Goal: Obtain resource: Obtain resource

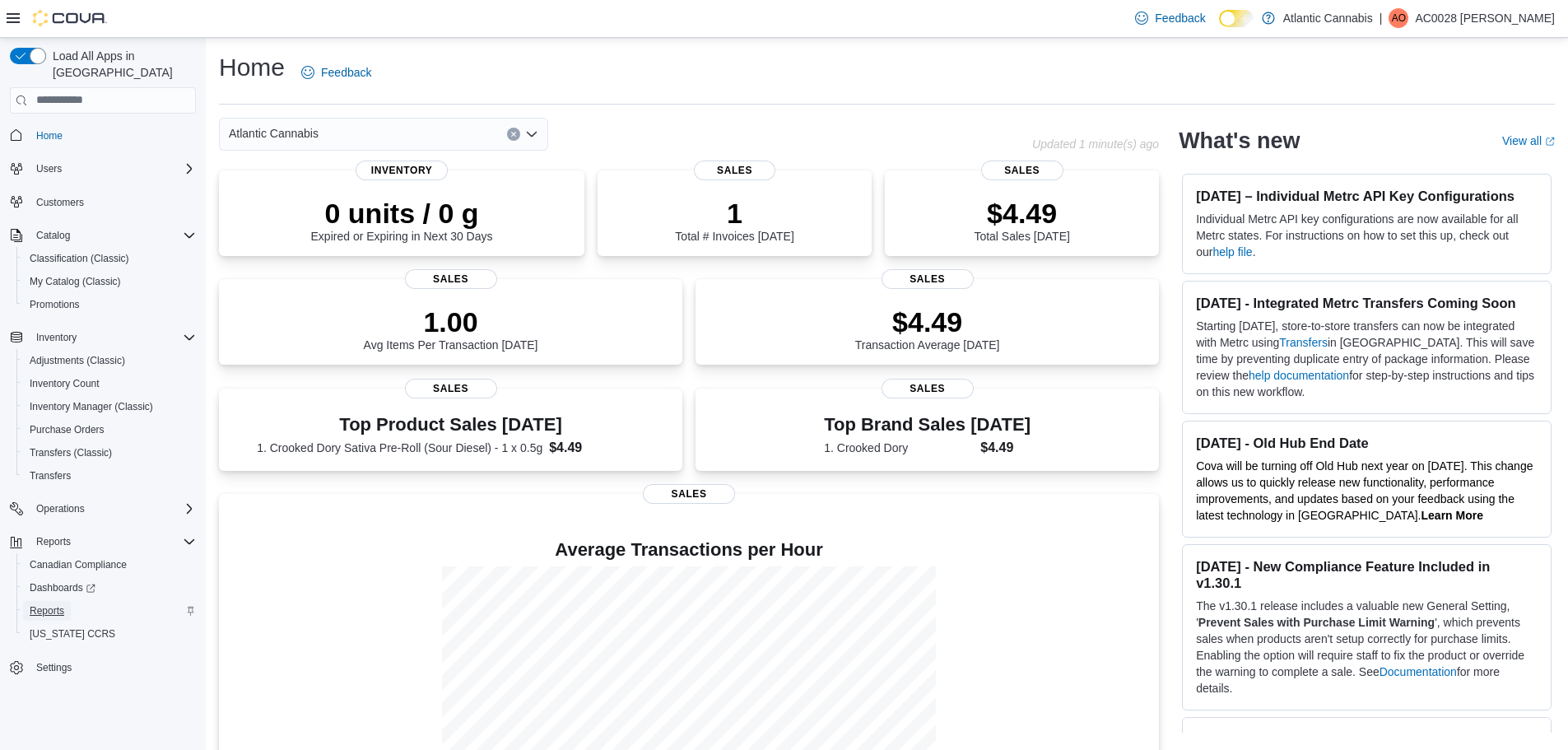
click at [43, 604] on span "Reports" at bounding box center [47, 611] width 35 height 13
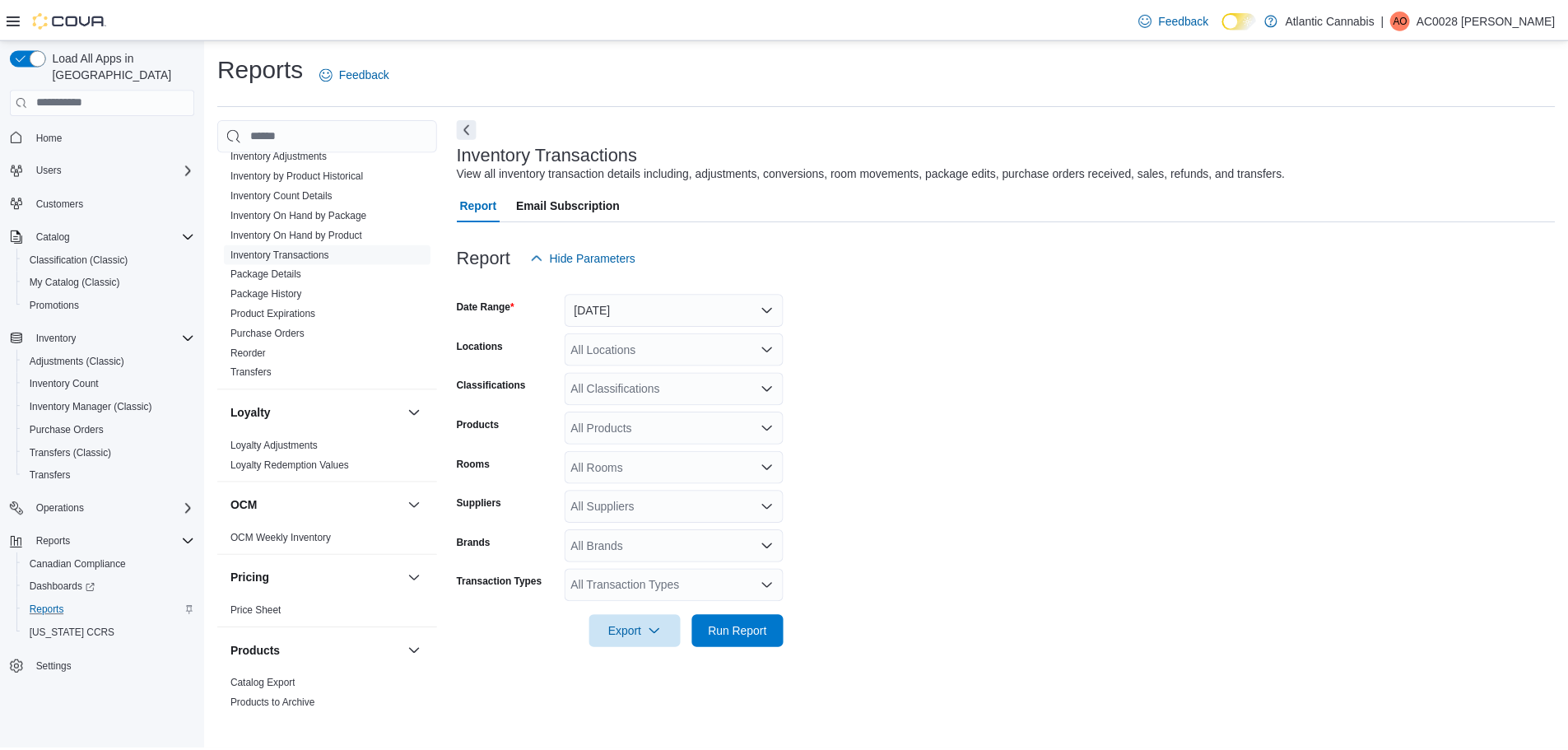
scroll to position [740, 0]
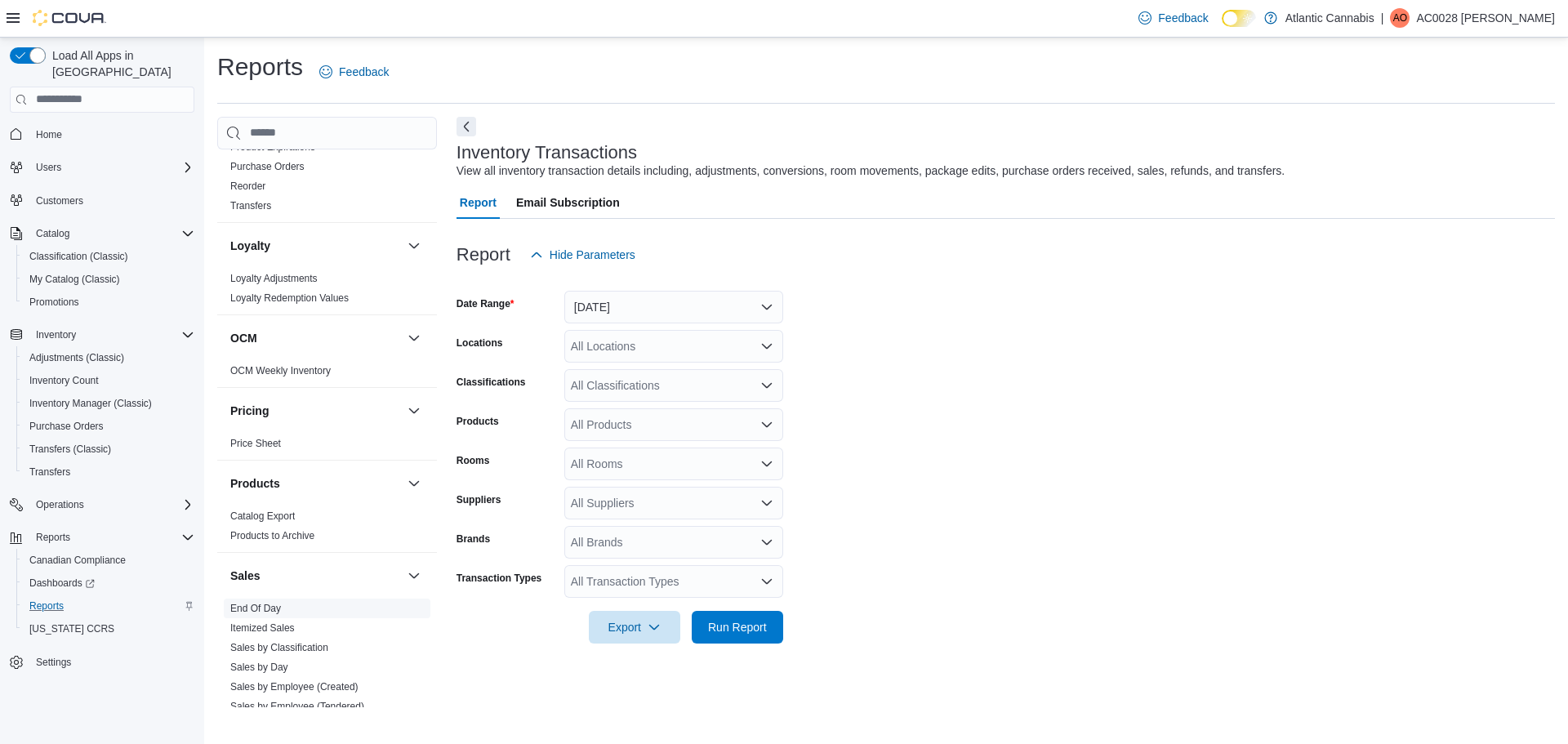
click at [292, 611] on span "End Of Day" at bounding box center [327, 608] width 207 height 19
click at [272, 611] on link "End Of Day" at bounding box center [255, 608] width 51 height 11
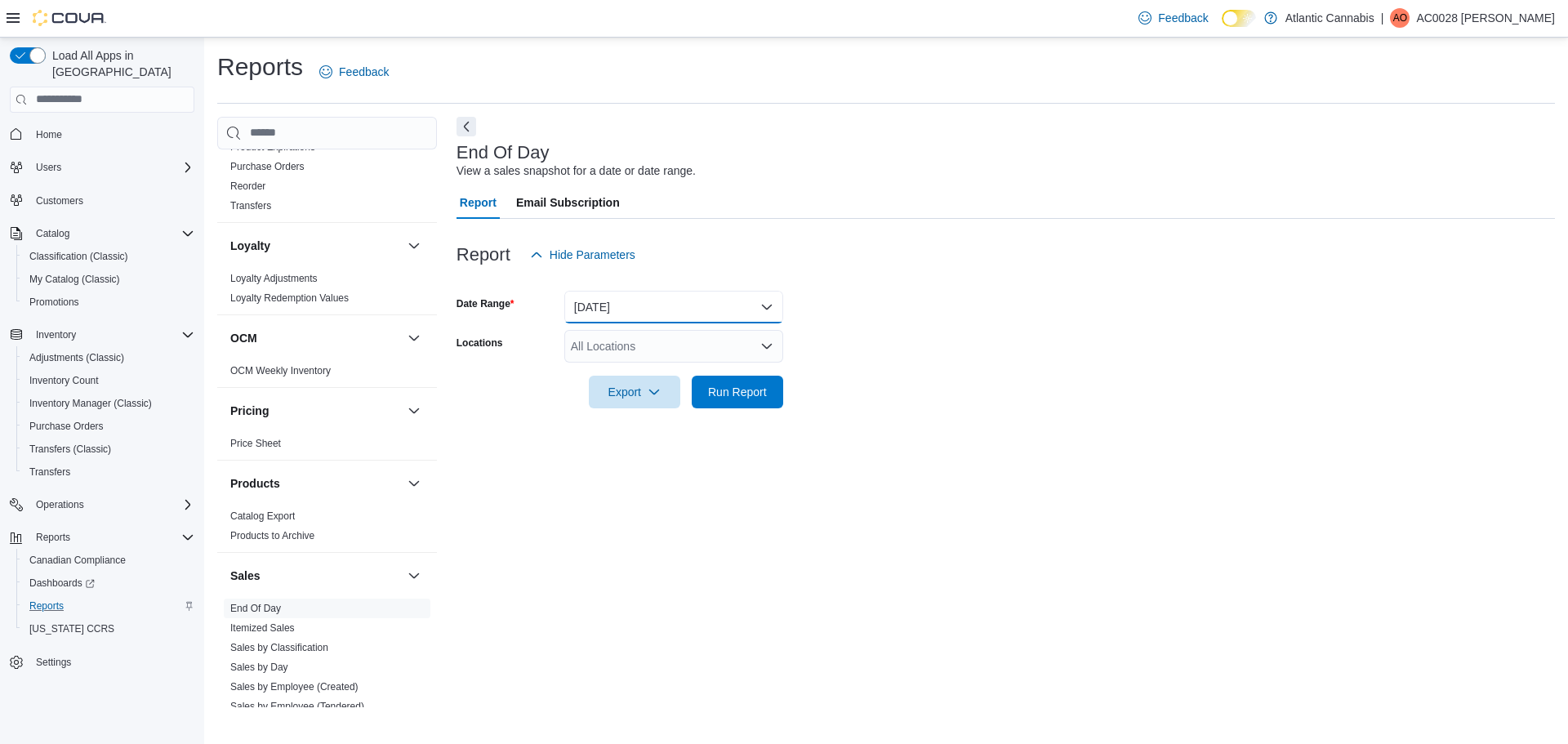
click at [609, 302] on button "Today" at bounding box center [674, 307] width 219 height 33
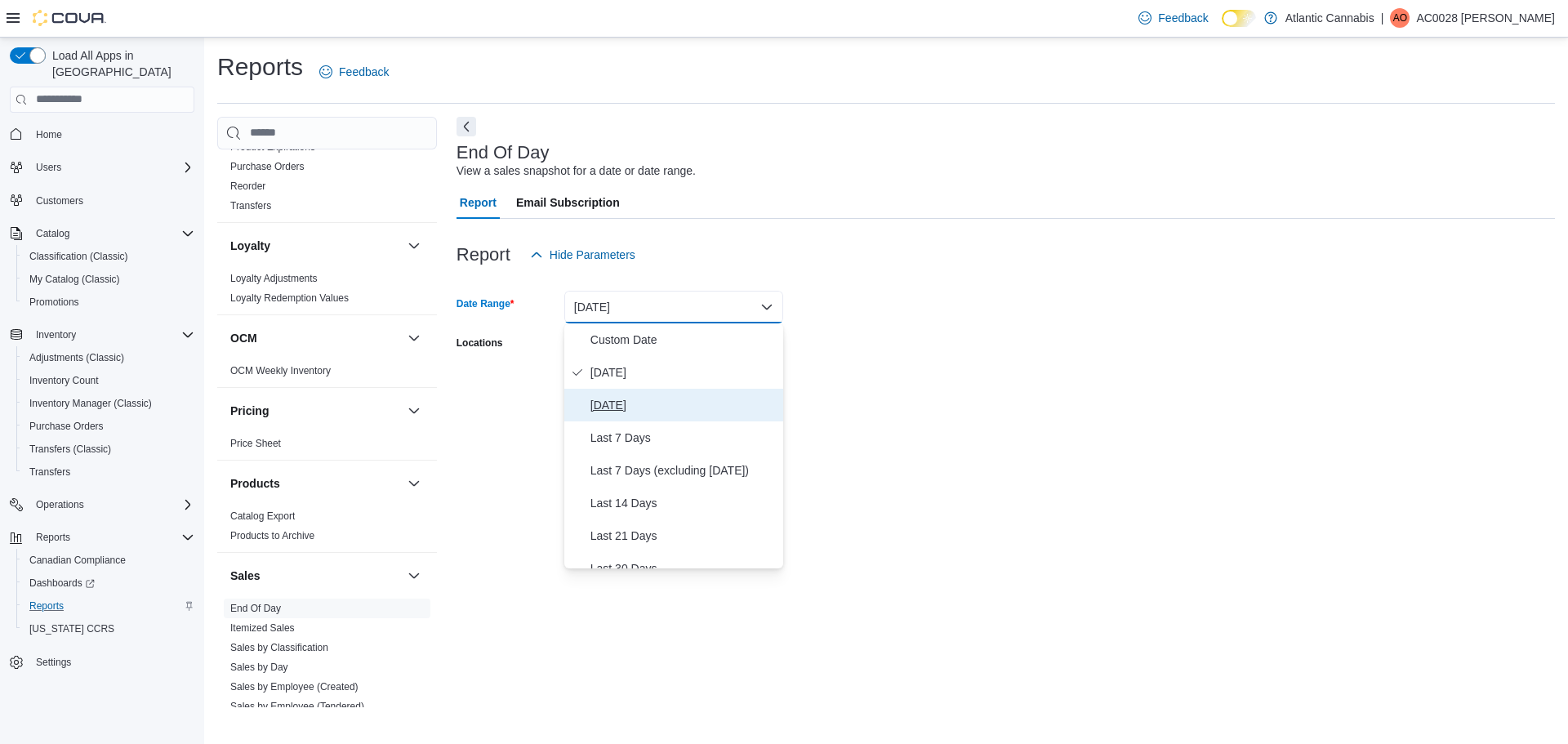
click at [617, 400] on span "Yesterday" at bounding box center [683, 405] width 187 height 19
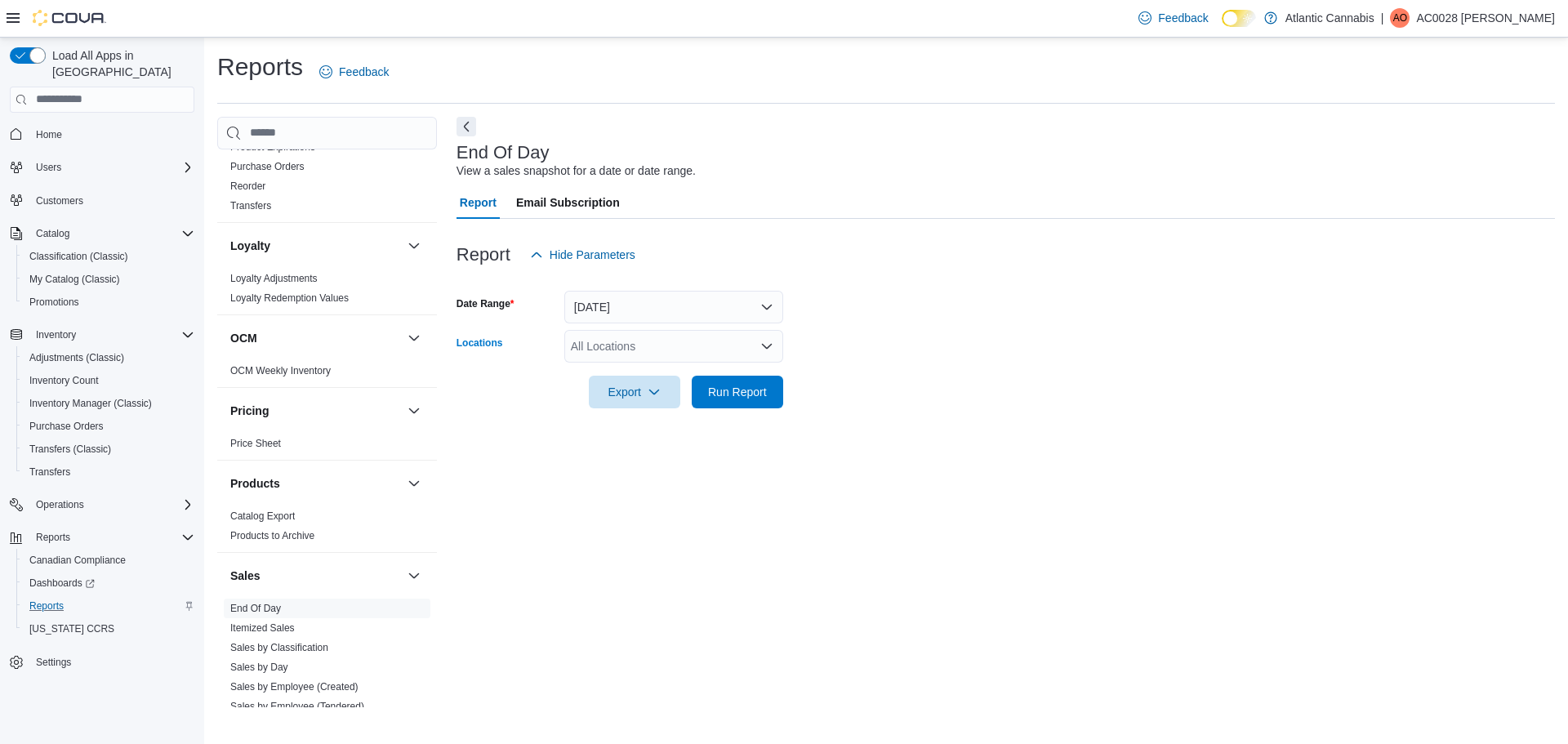
click at [649, 346] on div "All Locations" at bounding box center [674, 346] width 219 height 33
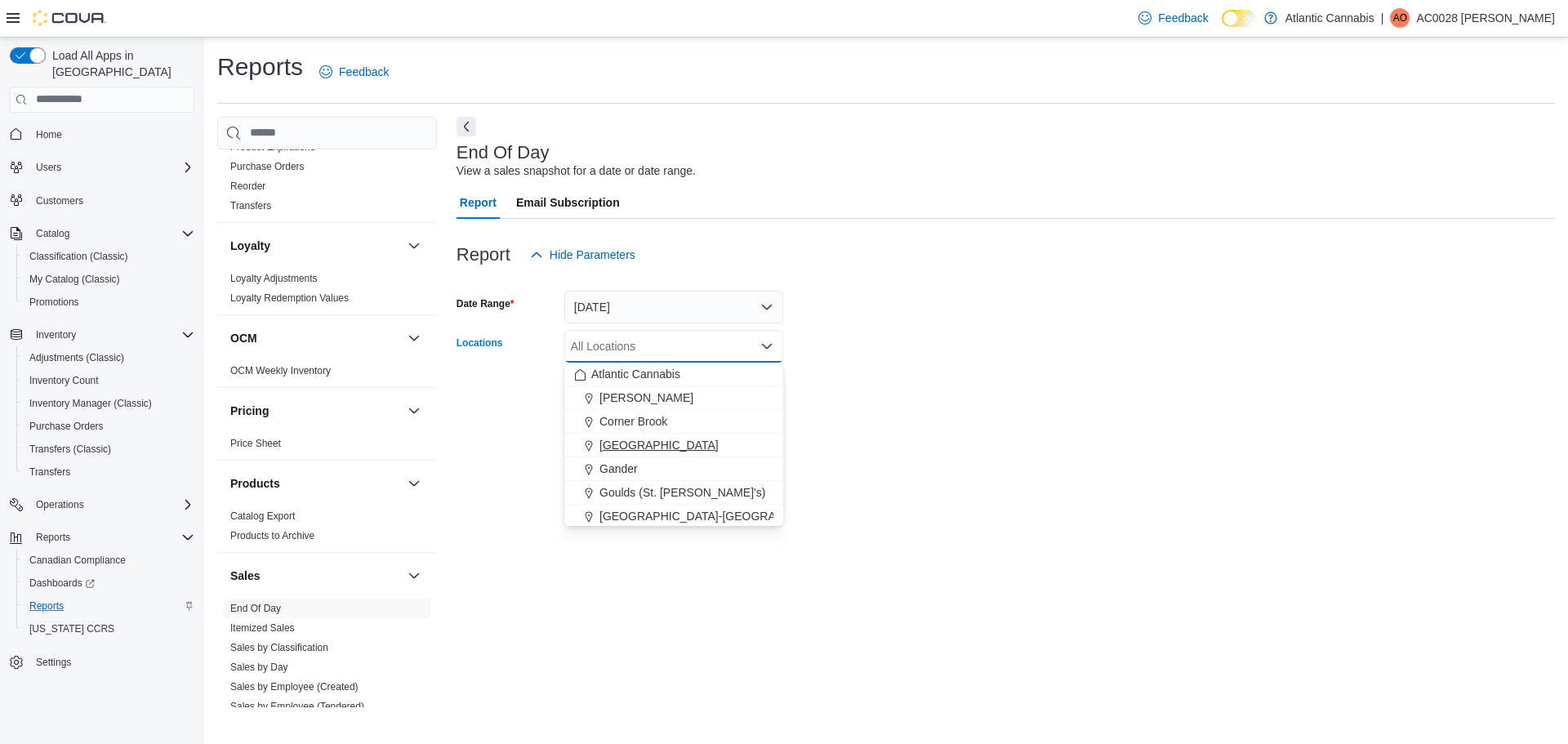
click at [627, 438] on span "Galway" at bounding box center [659, 445] width 120 height 16
click at [971, 418] on div at bounding box center [1005, 418] width 1098 height 19
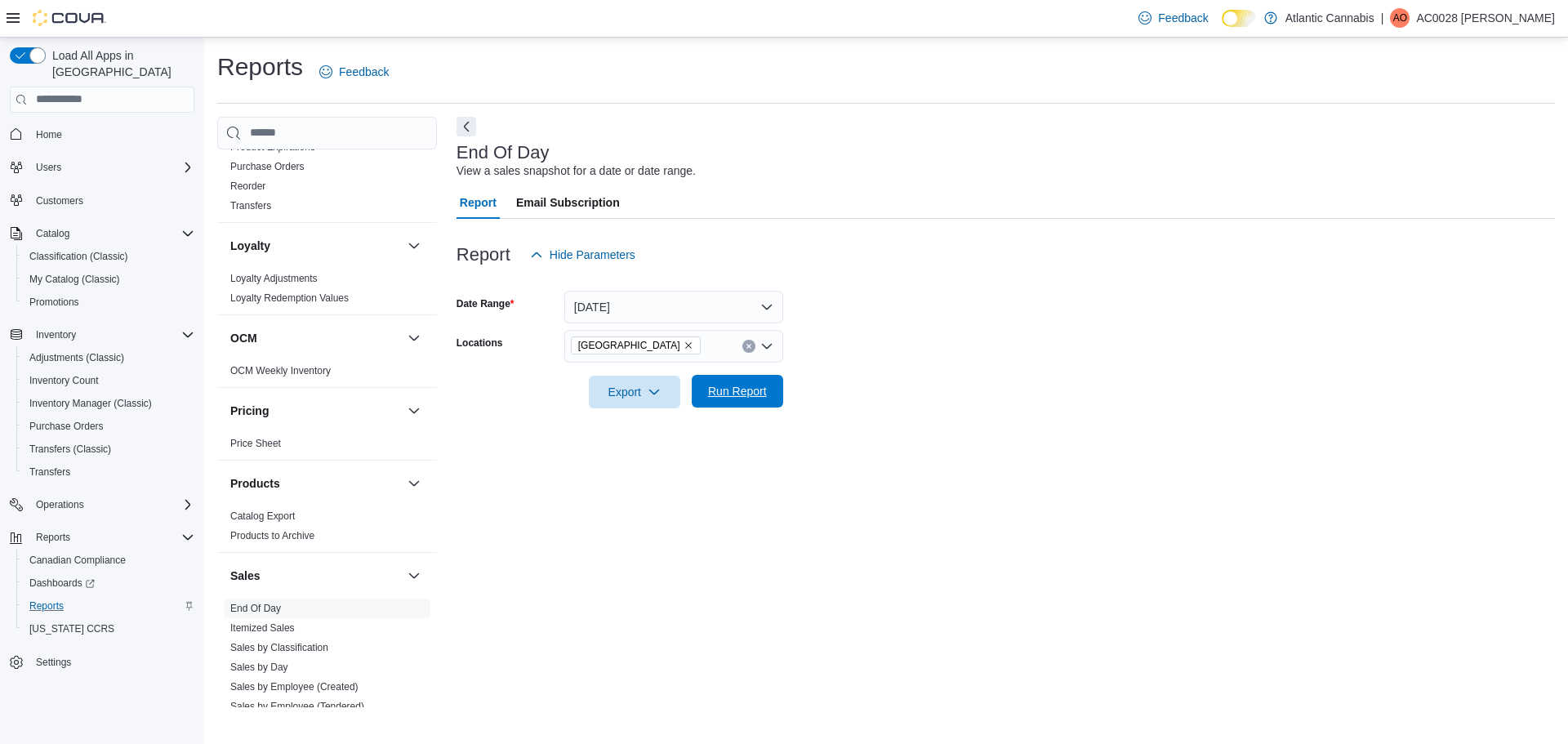
click at [745, 391] on span "Run Report" at bounding box center [737, 390] width 58 height 16
click at [629, 390] on span "Export" at bounding box center [628, 391] width 72 height 33
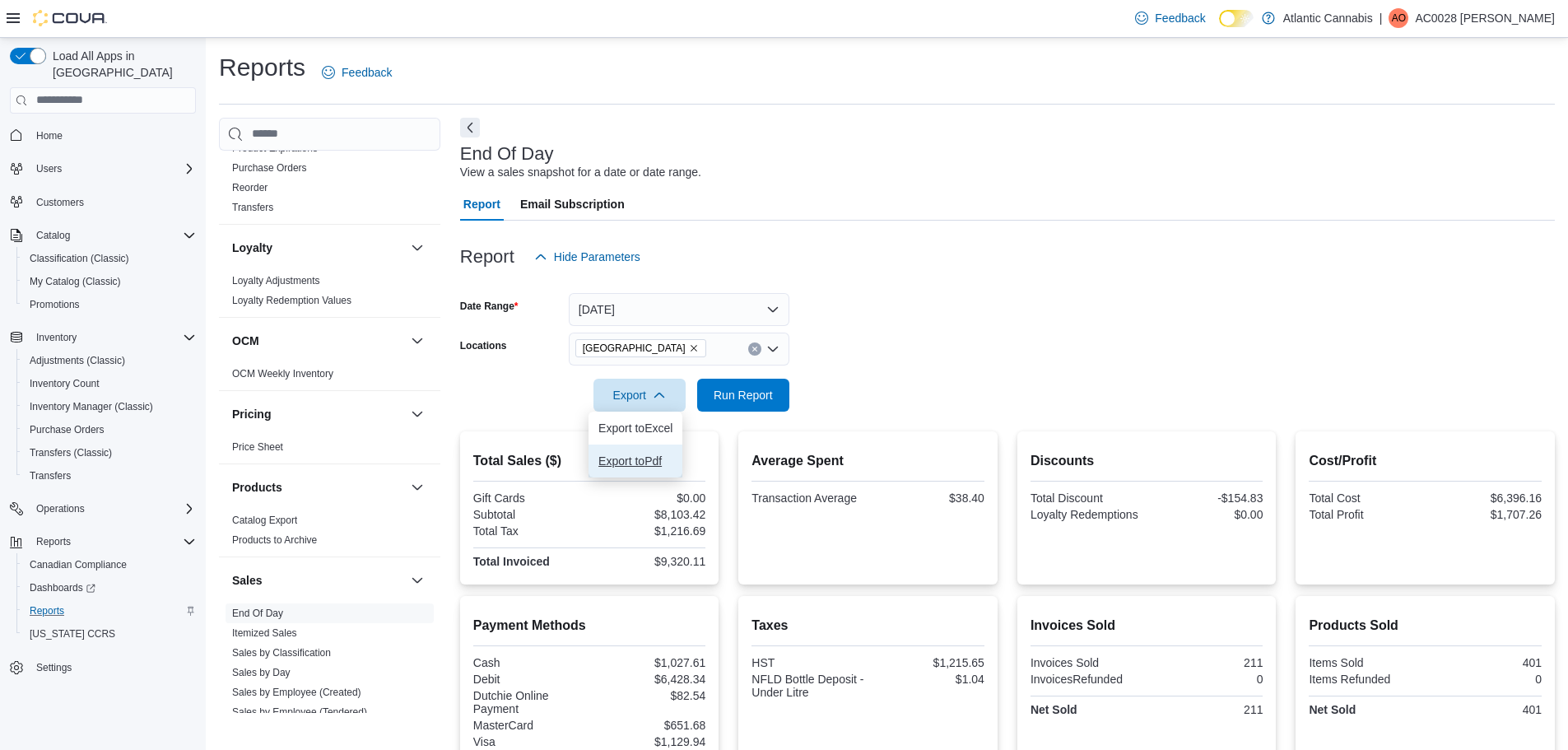
click at [633, 466] on span "Export to Pdf" at bounding box center [635, 461] width 74 height 13
click at [1124, 307] on form "Date Range Yesterday Locations Galway Export Run Report" at bounding box center [1007, 341] width 1095 height 138
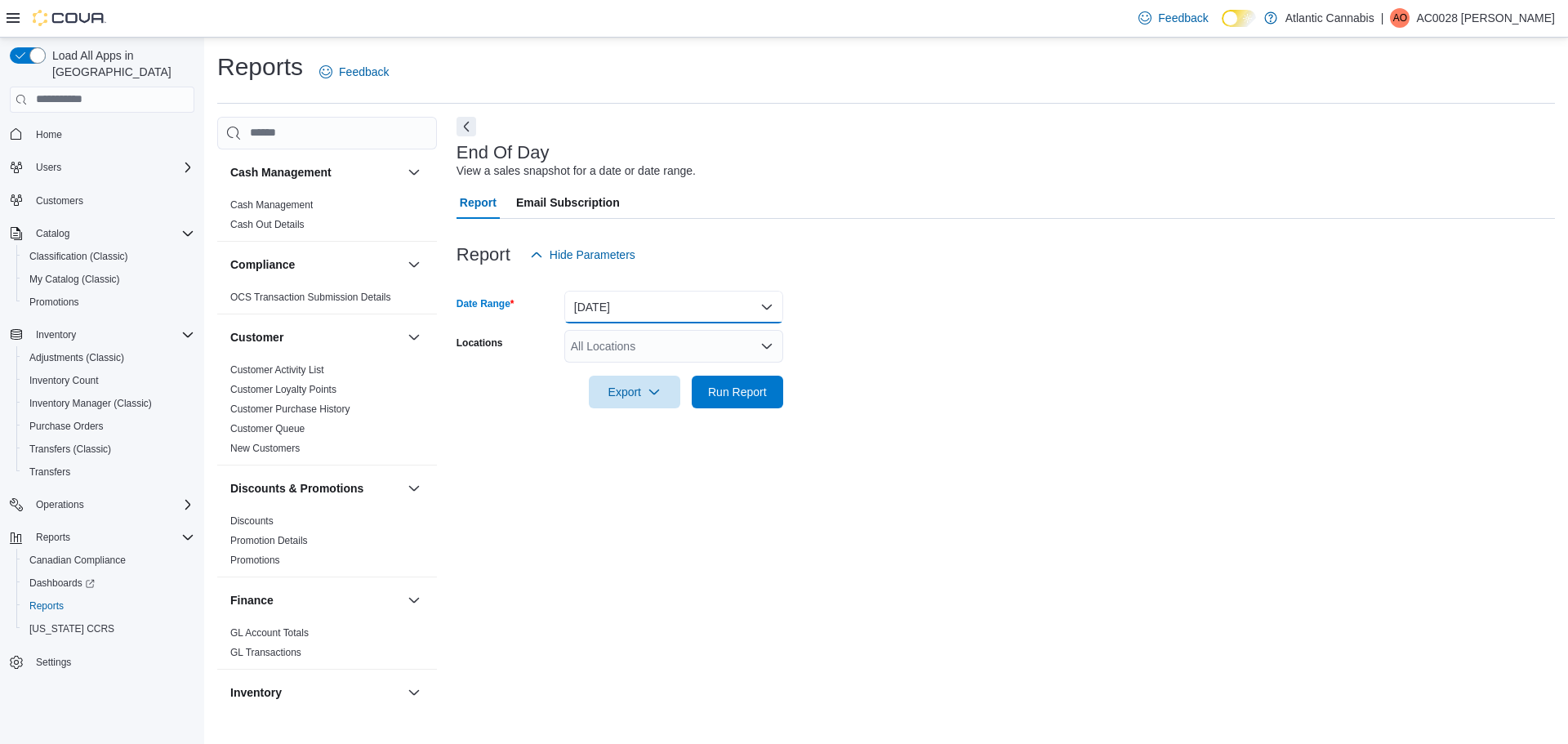
click at [650, 300] on button "Today" at bounding box center [674, 307] width 219 height 33
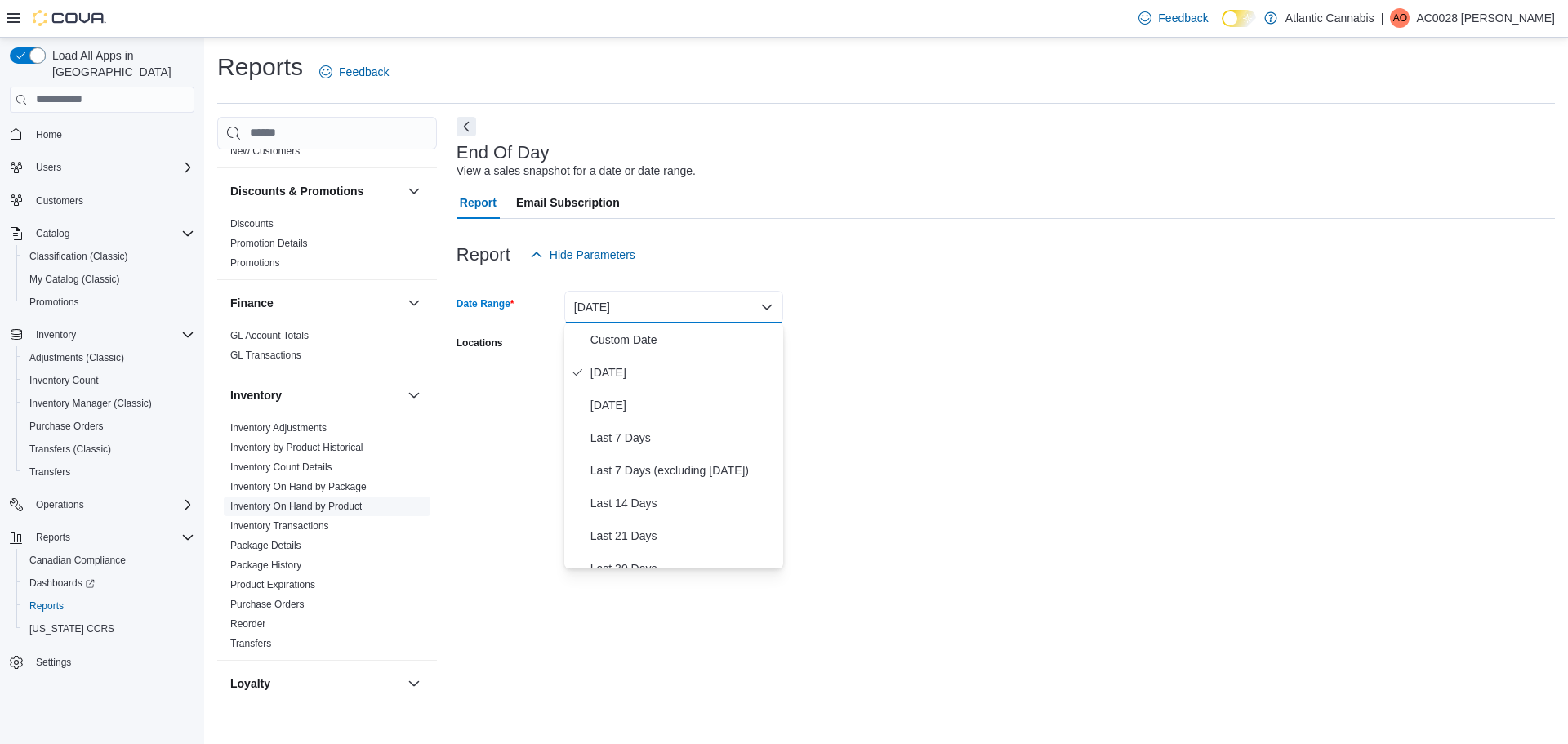
scroll to position [326, 0]
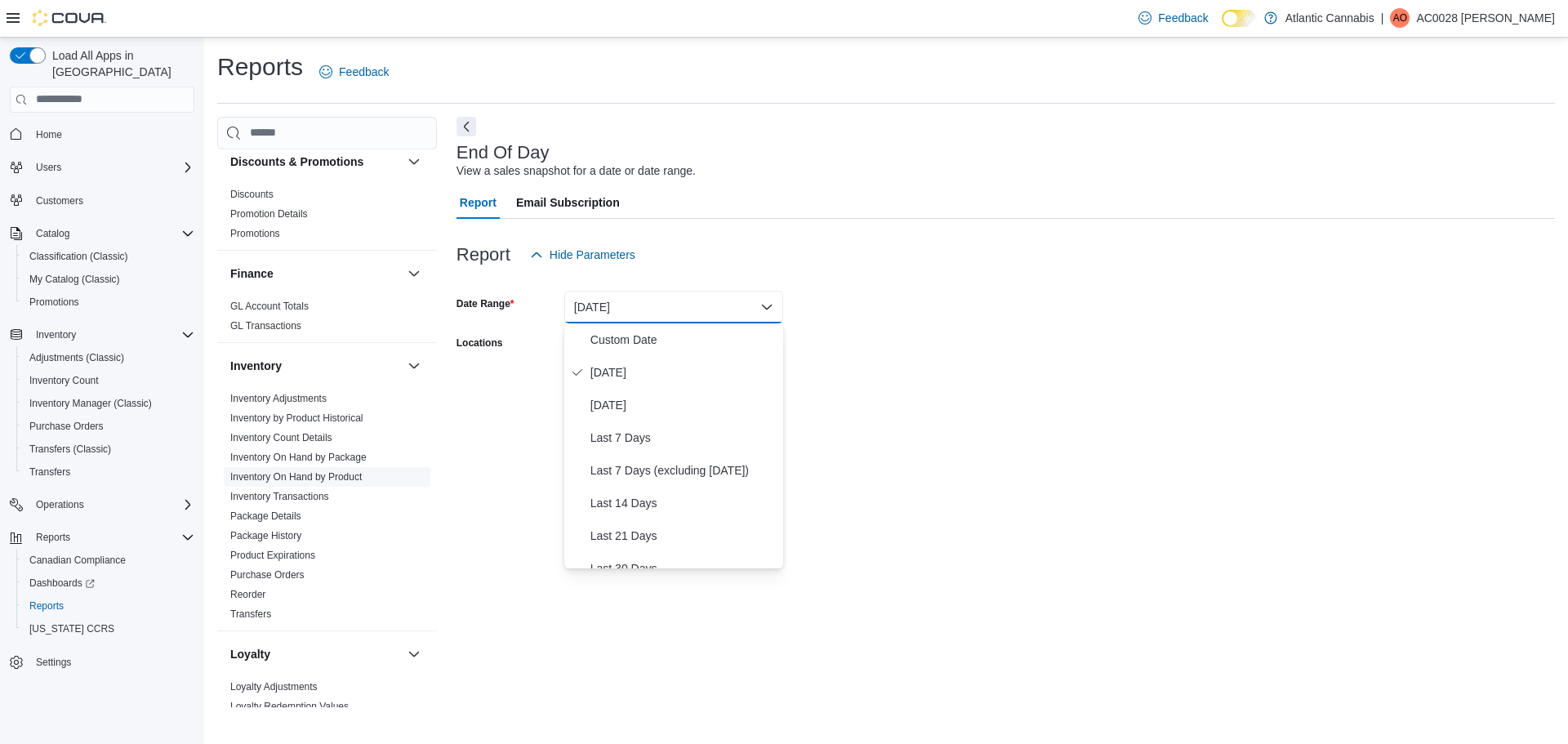
click at [312, 471] on link "Inventory On Hand by Product" at bounding box center [296, 477] width 131 height 11
